Goal: Information Seeking & Learning: Learn about a topic

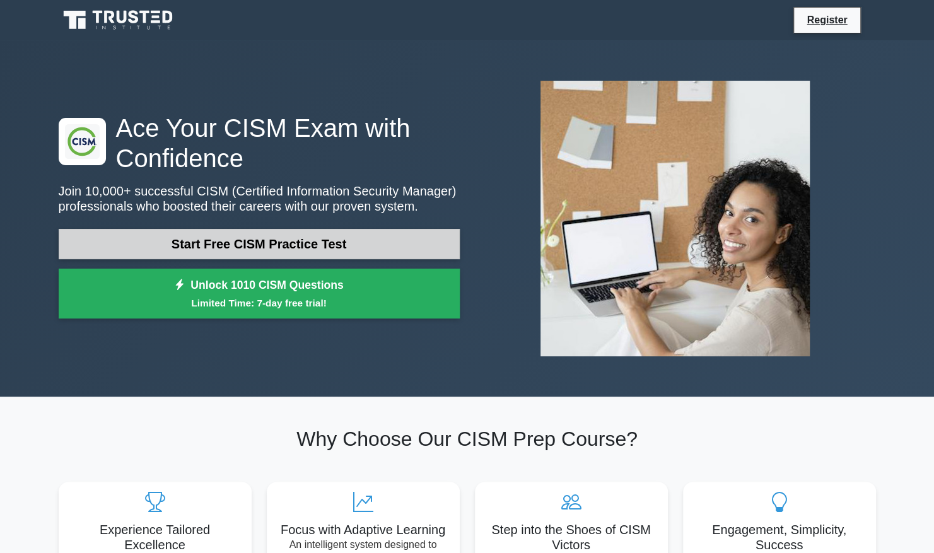
click at [220, 244] on link "Start Free CISM Practice Test" at bounding box center [259, 244] width 401 height 30
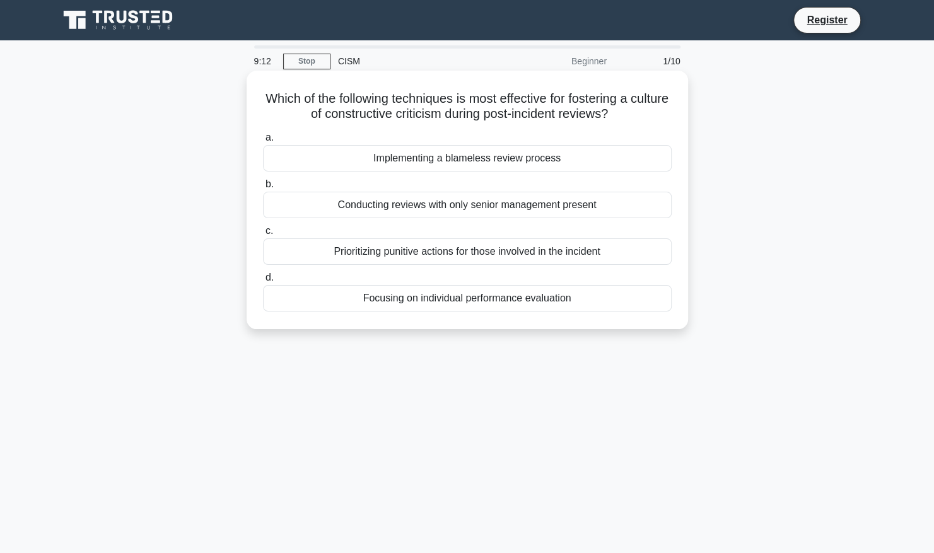
click at [463, 158] on div "Implementing a blameless review process" at bounding box center [467, 158] width 409 height 26
click at [263, 142] on input "a. Implementing a blameless review process" at bounding box center [263, 138] width 0 height 8
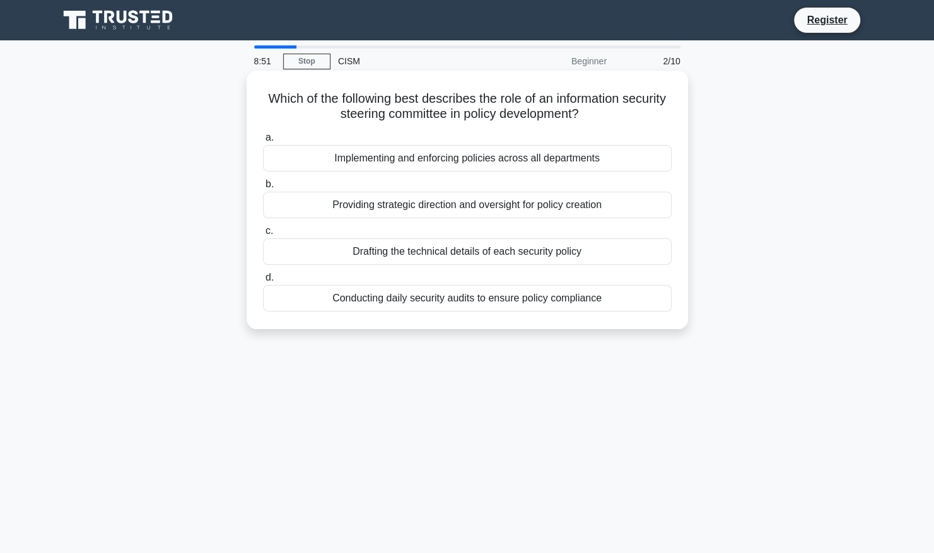
click at [364, 206] on div "Providing strategic direction and oversight for policy creation" at bounding box center [467, 205] width 409 height 26
click at [263, 189] on input "b. Providing strategic direction and oversight for policy creation" at bounding box center [263, 184] width 0 height 8
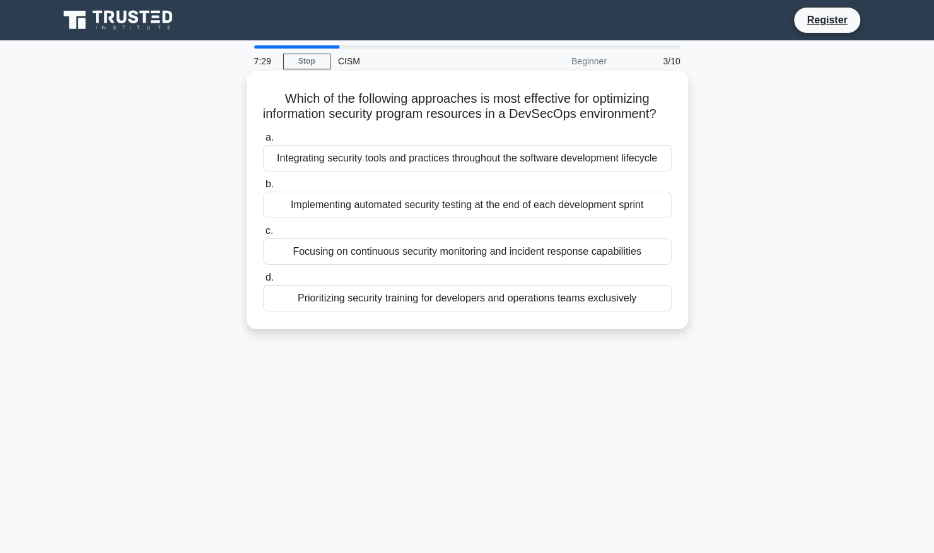
click at [387, 280] on div "a. Integrating security tools and practices throughout the software development…" at bounding box center [467, 220] width 424 height 187
click at [387, 265] on div "Focusing on continuous security monitoring and incident response capabilities" at bounding box center [467, 251] width 409 height 26
click at [263, 235] on input "c. Focusing on continuous security monitoring and incident response capabilities" at bounding box center [263, 231] width 0 height 8
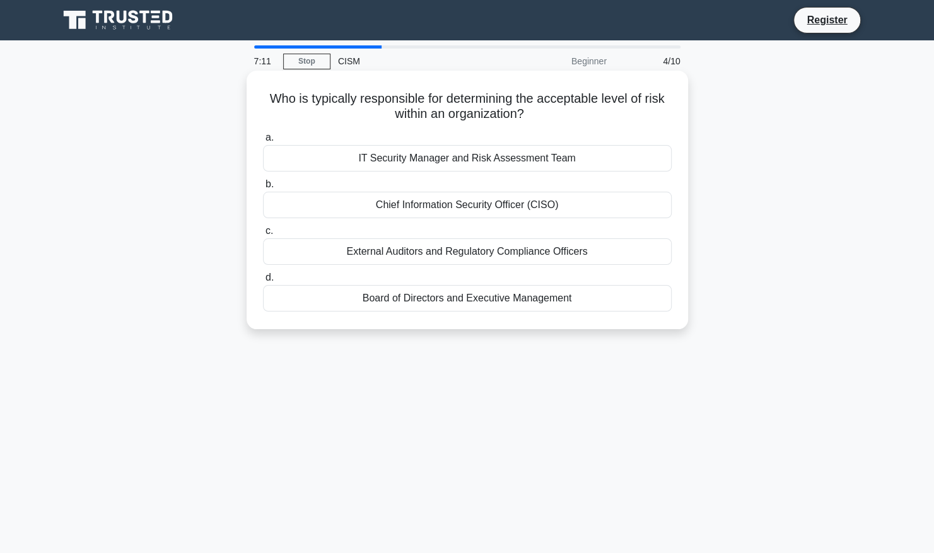
click at [396, 293] on div "Board of Directors and Executive Management" at bounding box center [467, 298] width 409 height 26
click at [263, 282] on input "d. Board of Directors and Executive Management" at bounding box center [263, 278] width 0 height 8
click at [409, 161] on div "The potential impact of unauthorized disclosure" at bounding box center [467, 158] width 409 height 26
click at [263, 142] on input "a. The potential impact of unauthorized disclosure" at bounding box center [263, 138] width 0 height 8
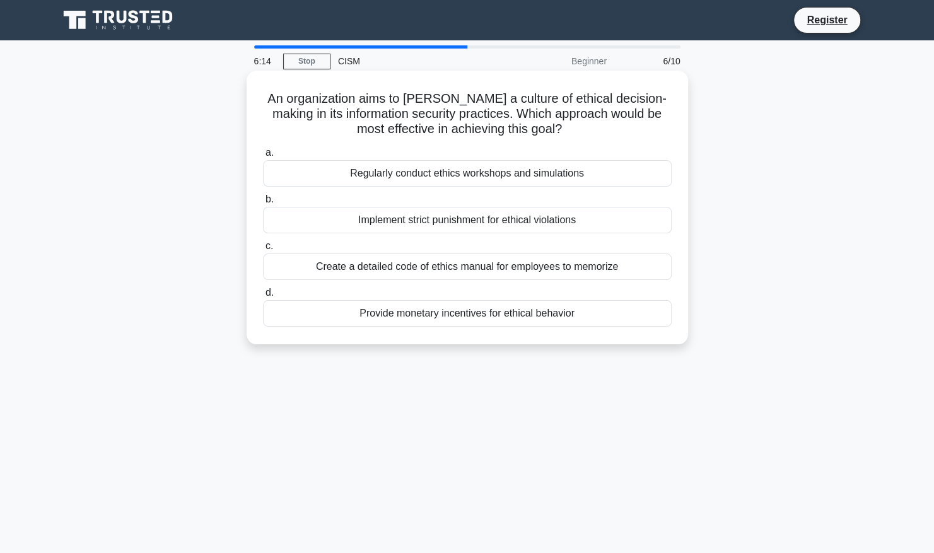
click at [375, 182] on div "Regularly conduct ethics workshops and simulations" at bounding box center [467, 173] width 409 height 26
click at [263, 157] on input "a. Regularly conduct ethics workshops and simulations" at bounding box center [263, 153] width 0 height 8
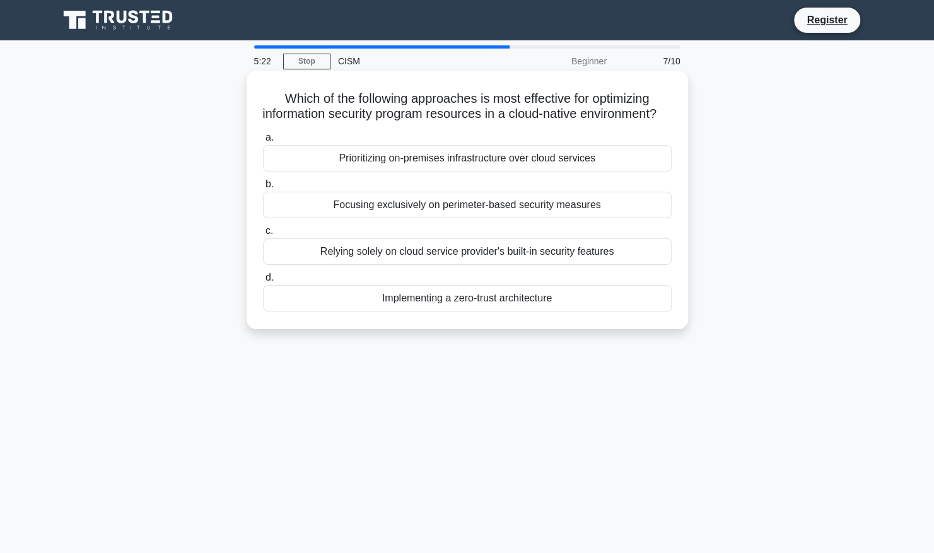
click at [440, 312] on div "Implementing a zero-trust architecture" at bounding box center [467, 298] width 409 height 26
click at [263, 282] on input "d. Implementing a zero-trust architecture" at bounding box center [263, 278] width 0 height 8
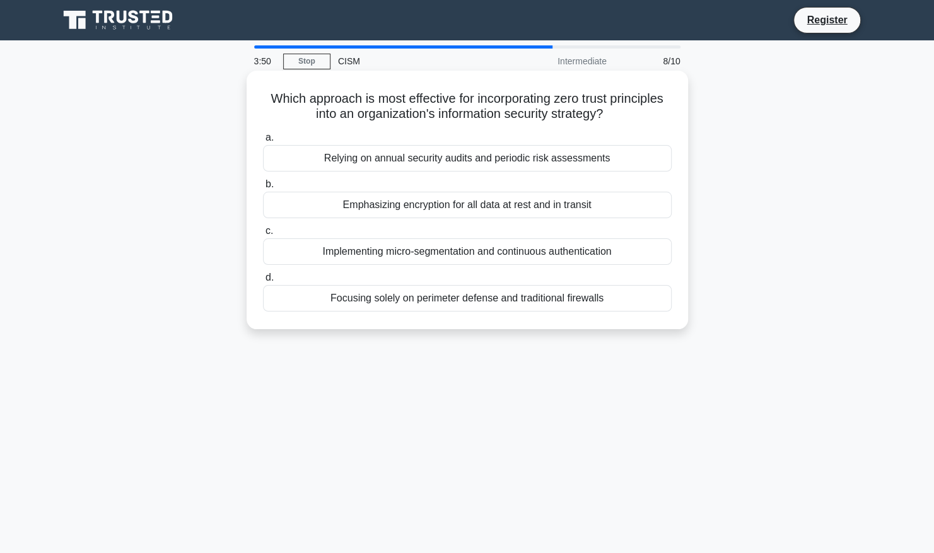
click at [411, 164] on div "Relying on annual security audits and periodic risk assessments" at bounding box center [467, 158] width 409 height 26
click at [263, 142] on input "a. Relying on annual security audits and periodic risk assessments" at bounding box center [263, 138] width 0 height 8
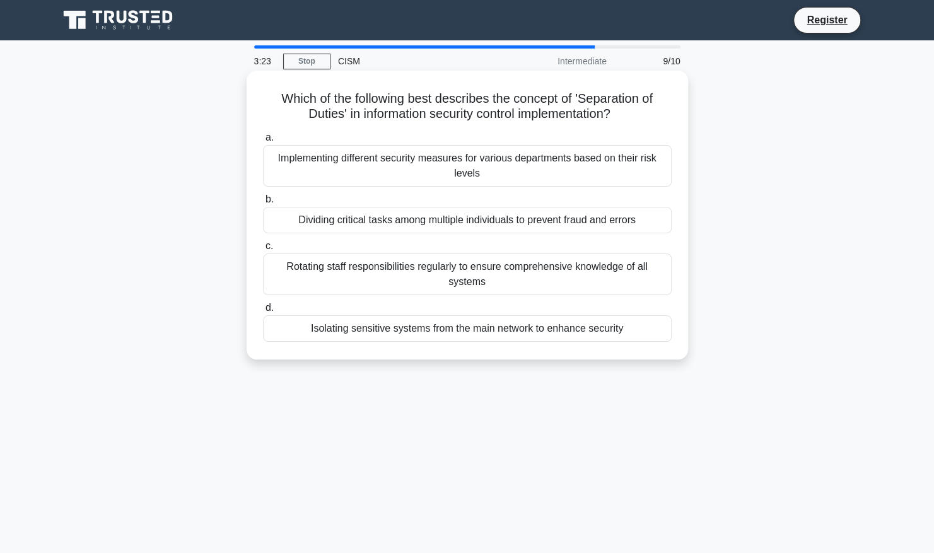
click at [385, 282] on div "Rotating staff responsibilities regularly to ensure comprehensive knowledge of …" at bounding box center [467, 275] width 409 height 42
click at [263, 250] on input "c. Rotating staff responsibilities regularly to ensure comprehensive knowledge …" at bounding box center [263, 246] width 0 height 8
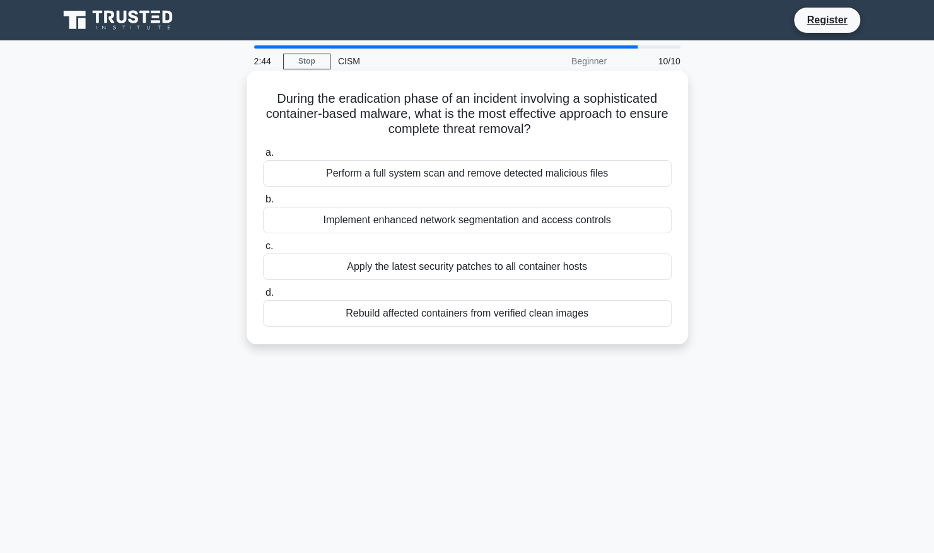
click at [406, 171] on div "Perform a full system scan and remove detected malicious files" at bounding box center [467, 173] width 409 height 26
click at [263, 157] on input "a. Perform a full system scan and remove detected malicious files" at bounding box center [263, 153] width 0 height 8
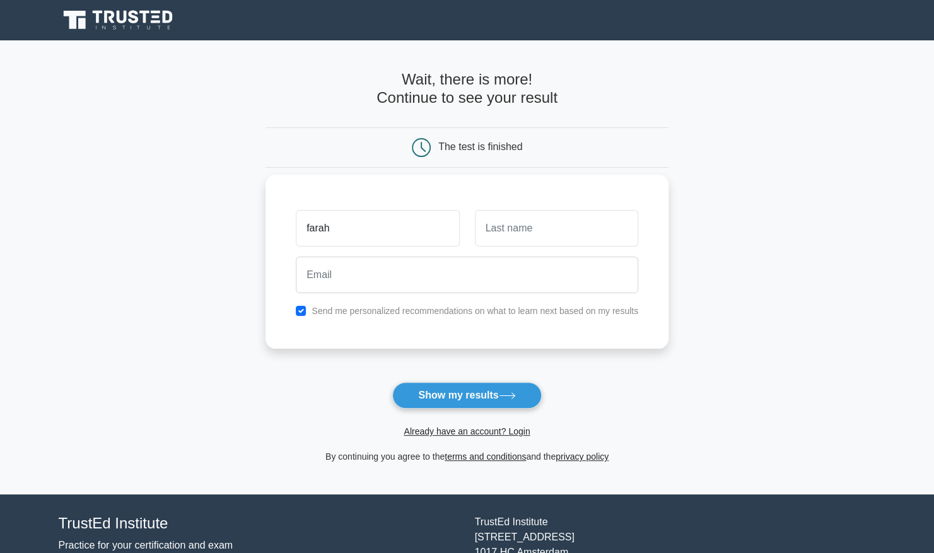
type input "farah"
type input "akther"
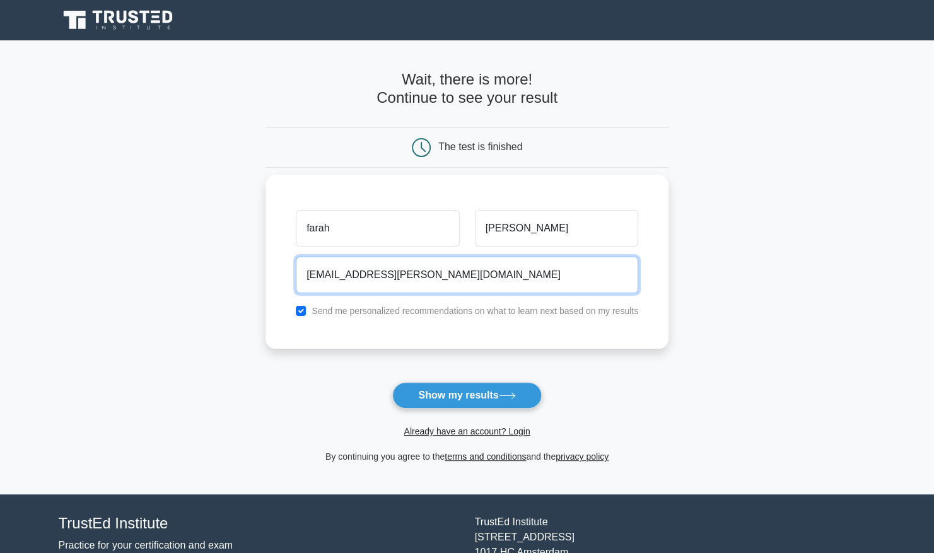
type input "farah.akther@ofsted.gov.uk"
click at [301, 309] on input "checkbox" at bounding box center [301, 311] width 10 height 10
click at [302, 312] on input "checkbox" at bounding box center [301, 311] width 10 height 10
checkbox input "true"
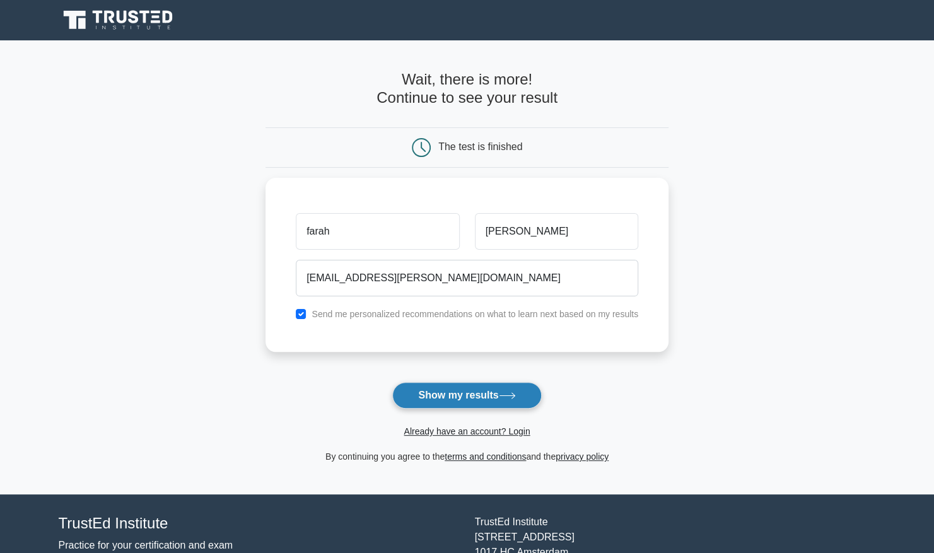
click at [433, 394] on button "Show my results" at bounding box center [466, 395] width 149 height 26
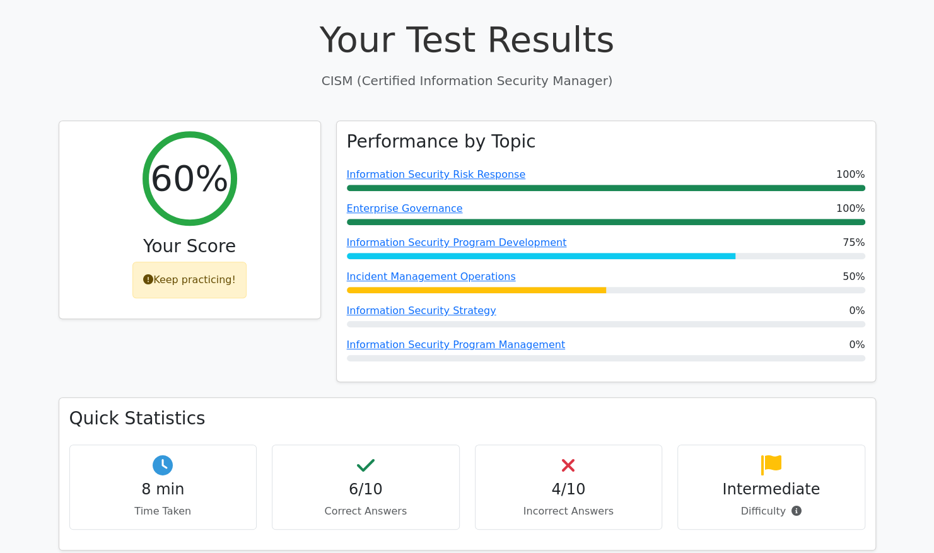
scroll to position [437, 0]
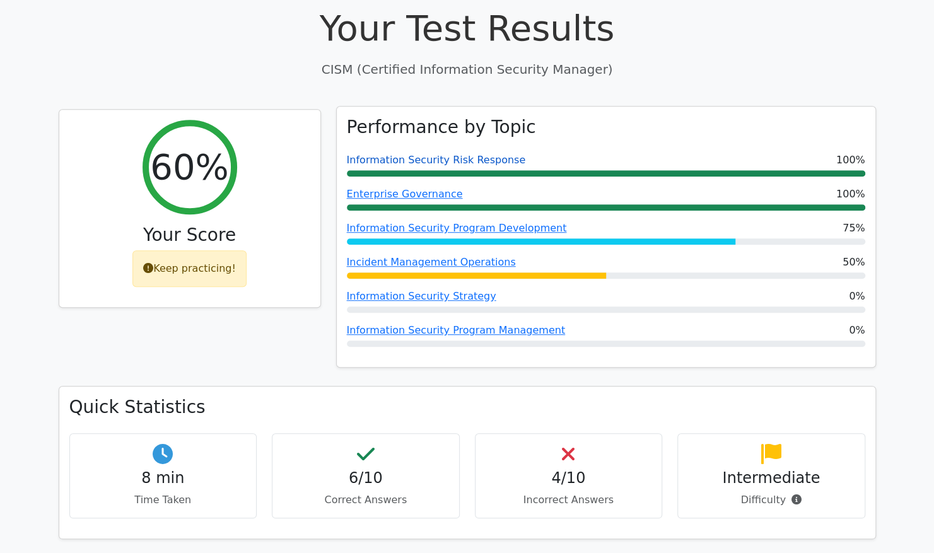
click at [445, 154] on link "Information Security Risk Response" at bounding box center [436, 160] width 179 height 12
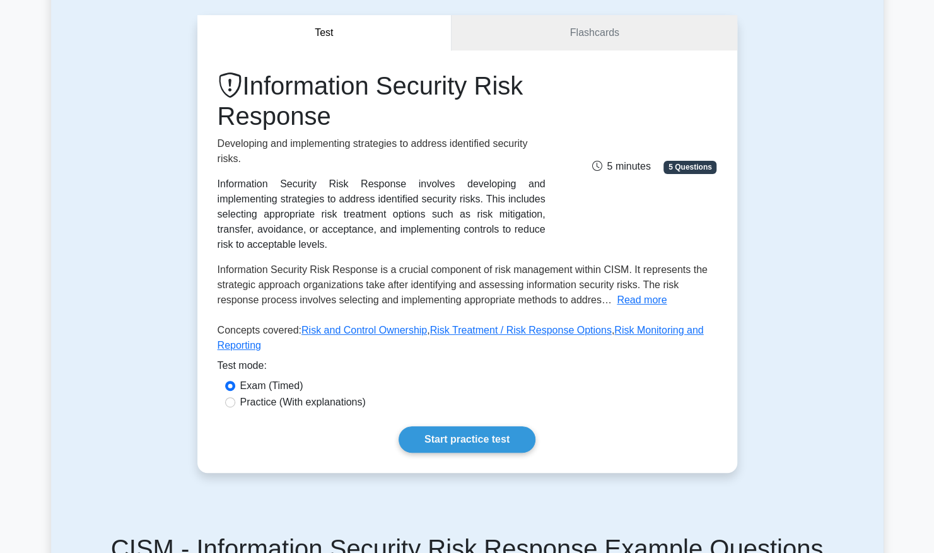
scroll to position [108, 0]
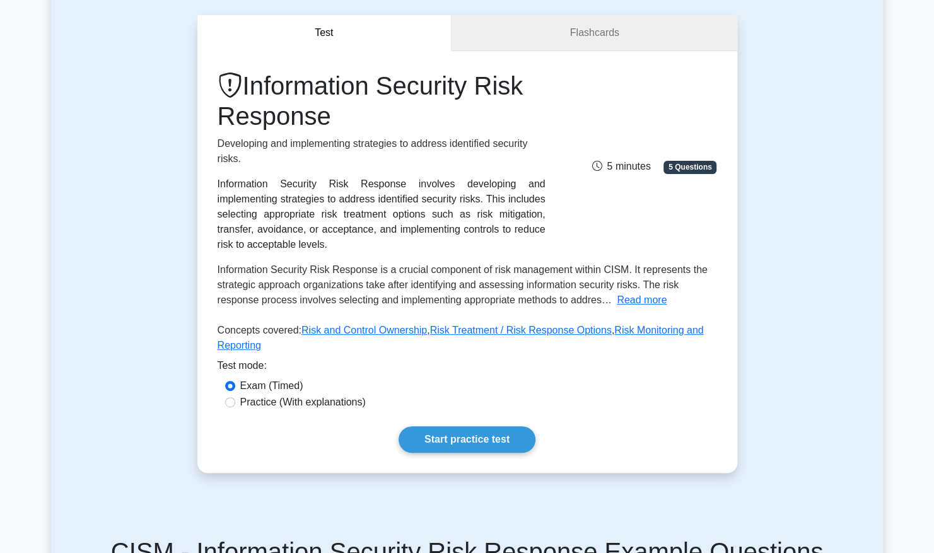
click at [529, 38] on link "Flashcards" at bounding box center [594, 33] width 285 height 36
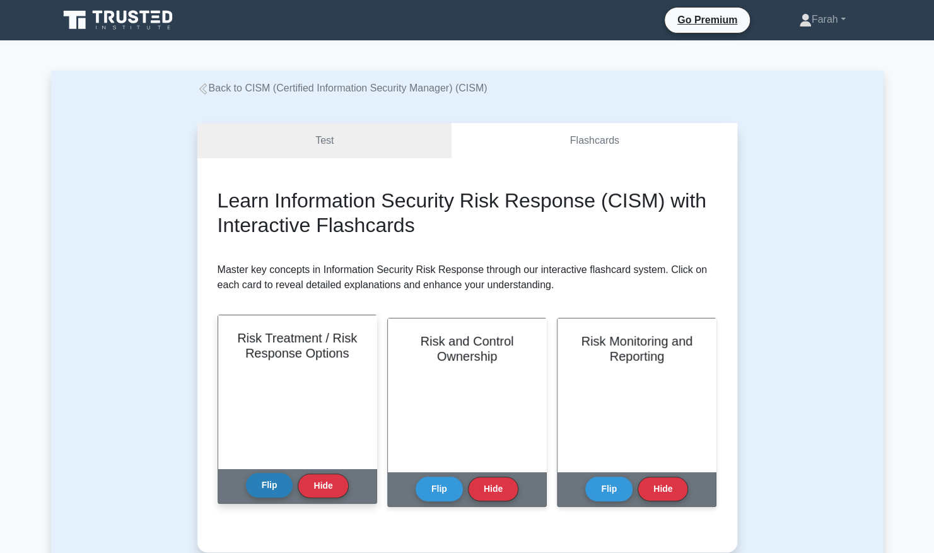
click at [270, 488] on button "Flip" at bounding box center [269, 485] width 47 height 25
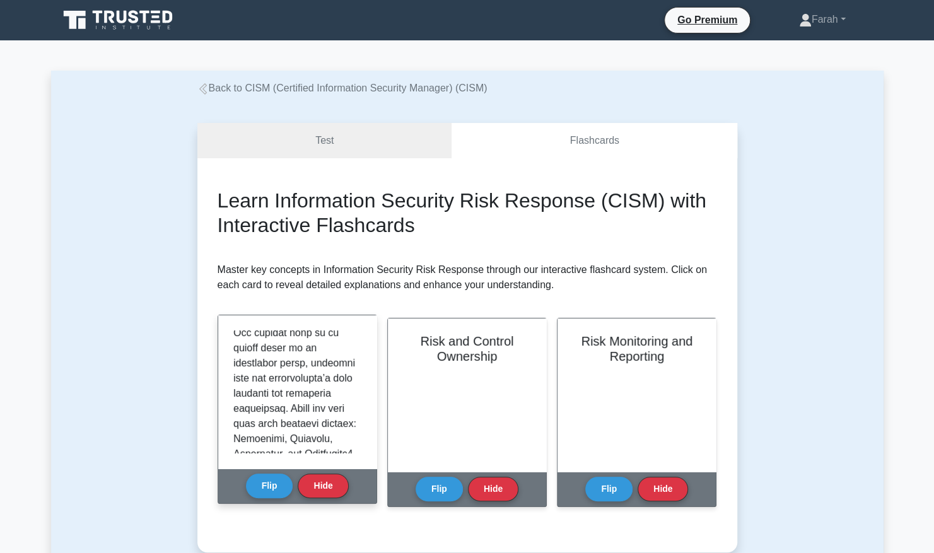
scroll to position [146, 0]
